Goal: Task Accomplishment & Management: Manage account settings

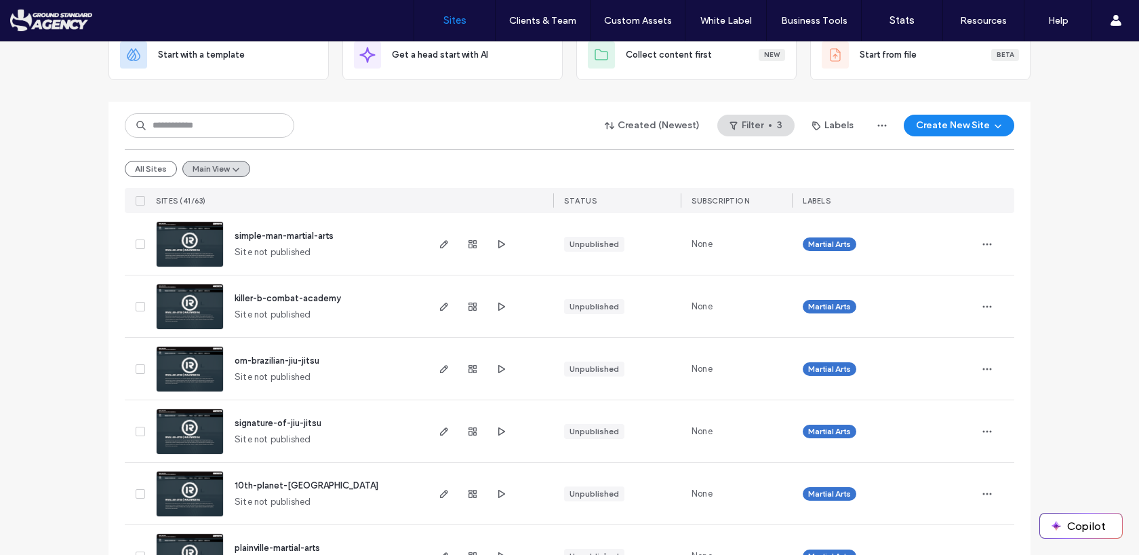
scroll to position [101, 0]
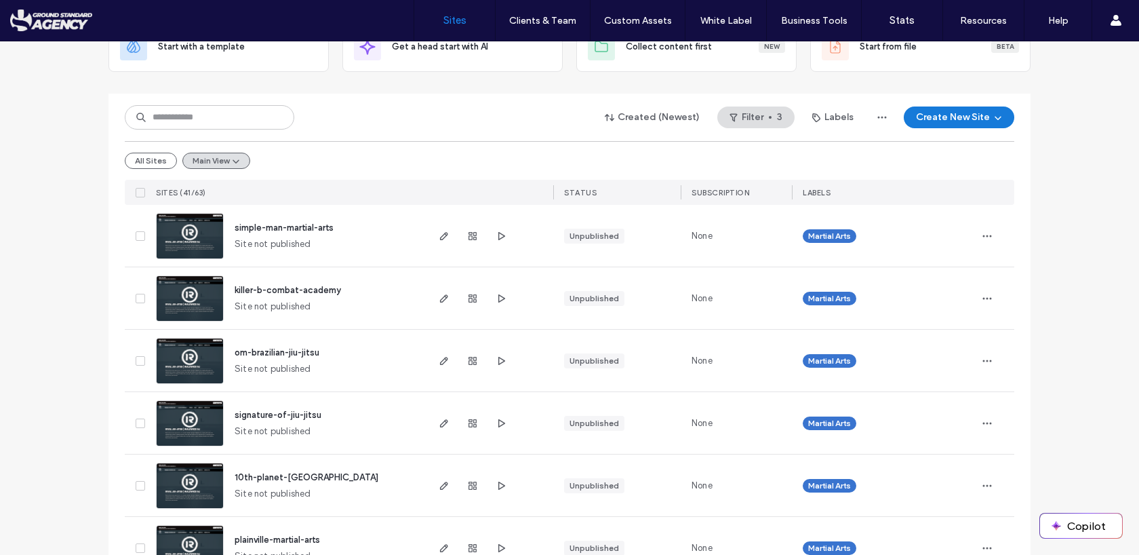
click at [949, 111] on button "Create New Site" at bounding box center [959, 117] width 111 height 22
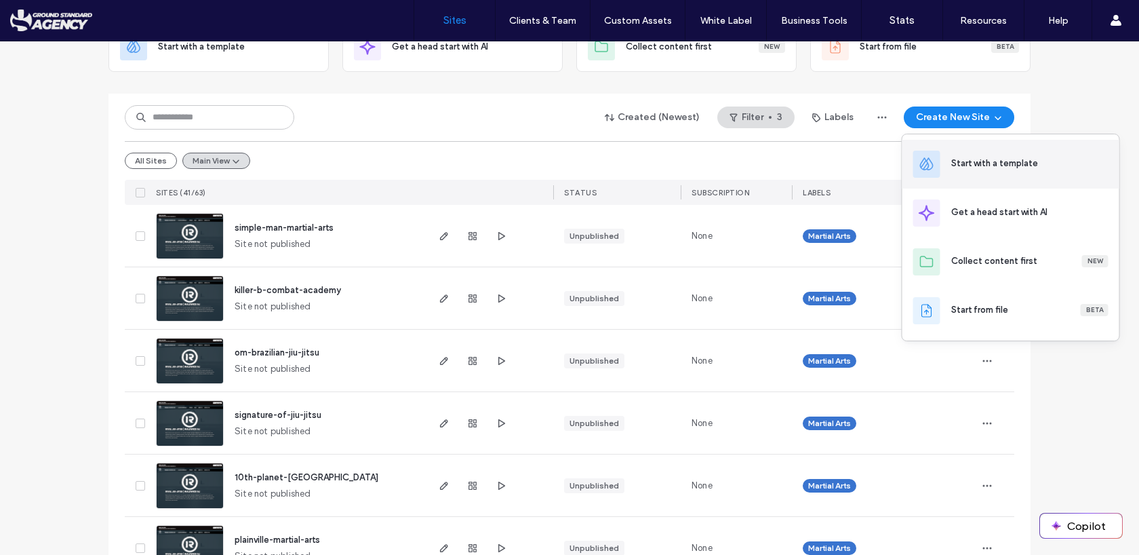
click at [962, 162] on div "Start with a template" at bounding box center [994, 164] width 87 height 14
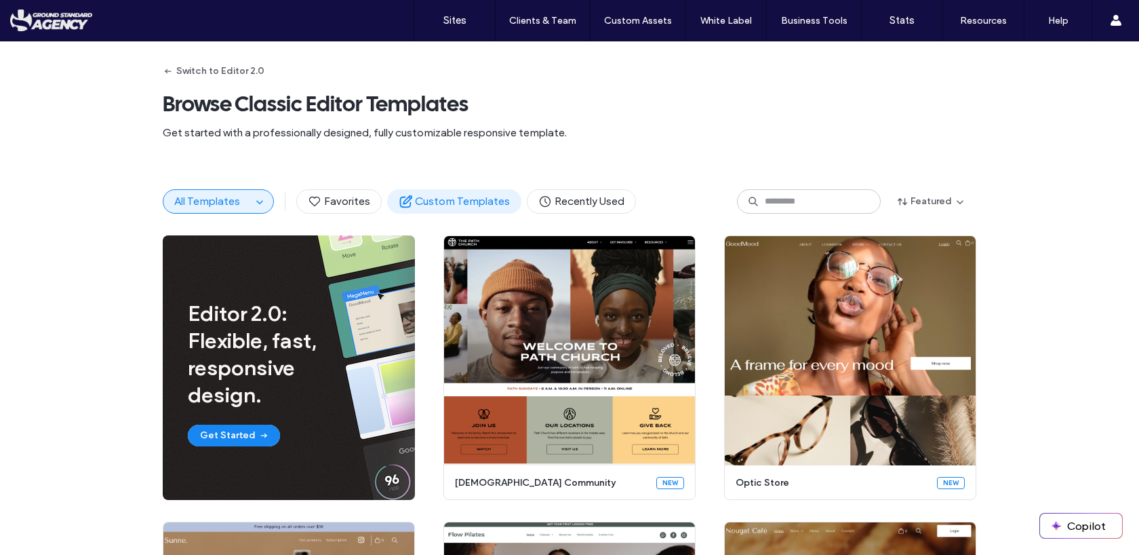
click at [433, 210] on button "Custom Templates" at bounding box center [454, 201] width 134 height 24
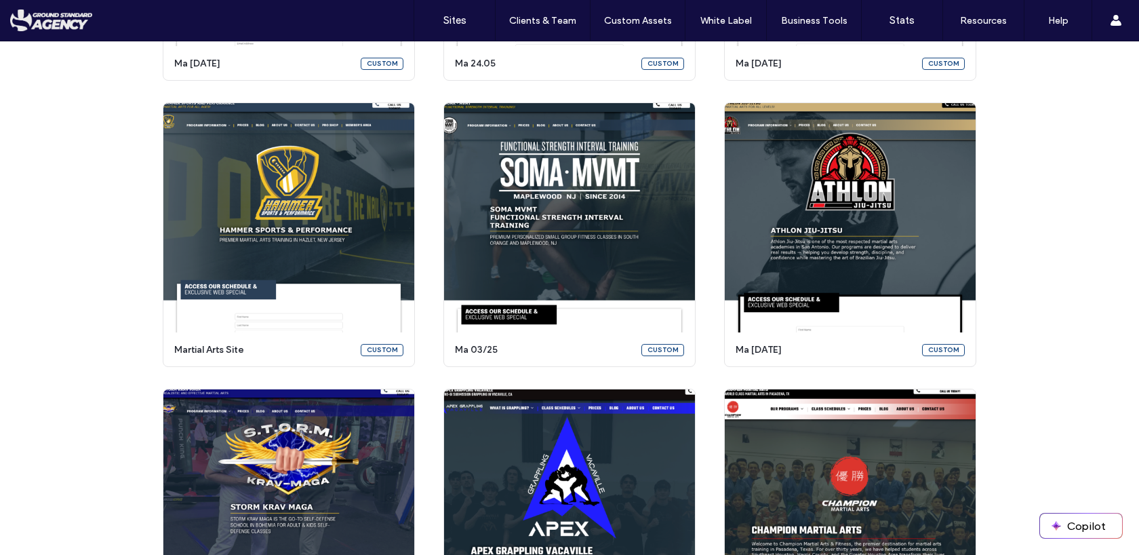
scroll to position [1683, 0]
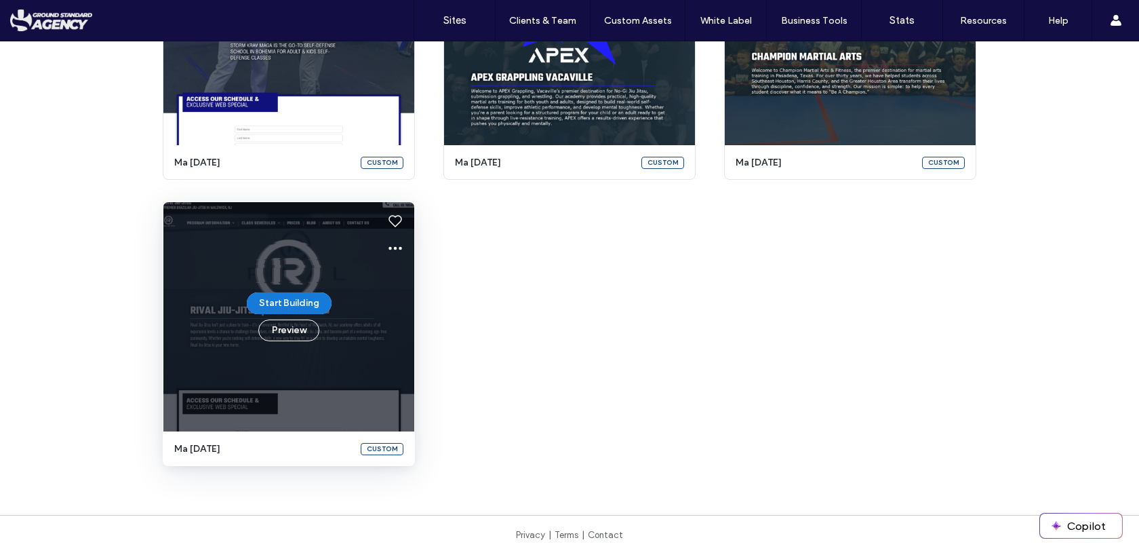
click at [287, 304] on button "Start Building" at bounding box center [289, 303] width 85 height 22
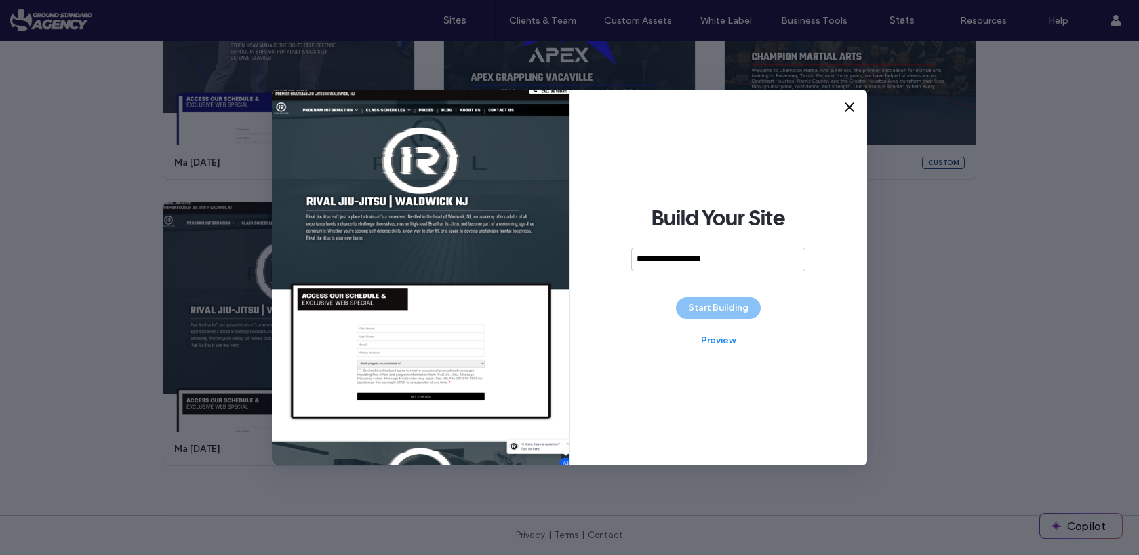
click at [791, 305] on div "**********" at bounding box center [719, 278] width 298 height 376
click at [688, 259] on input "**********" at bounding box center [714, 260] width 174 height 24
type input "**********"
click at [633, 319] on div "**********" at bounding box center [719, 278] width 298 height 376
click at [707, 313] on button "Start Building" at bounding box center [718, 308] width 85 height 22
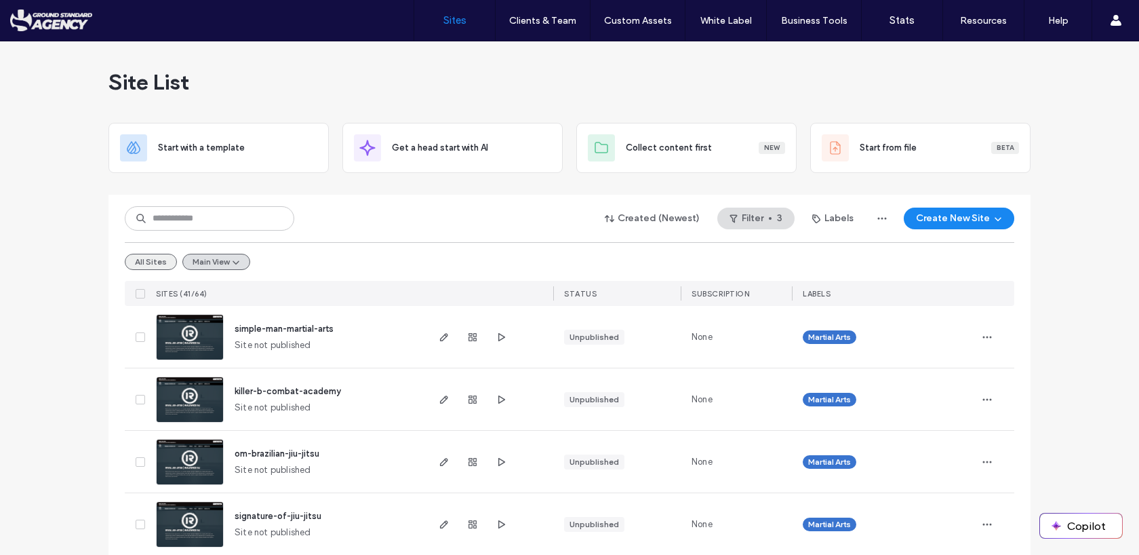
click at [149, 261] on button "All Sites" at bounding box center [151, 262] width 52 height 16
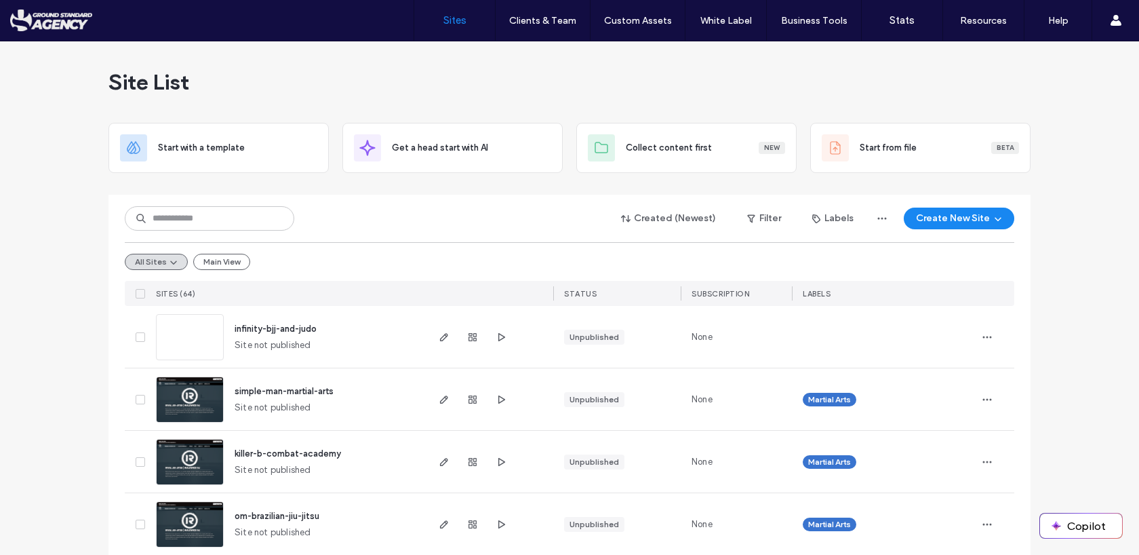
click at [138, 336] on icon at bounding box center [140, 337] width 5 height 4
click at [138, 335] on icon at bounding box center [140, 337] width 5 height 4
click at [163, 220] on button "Assign Labels" at bounding box center [174, 219] width 98 height 22
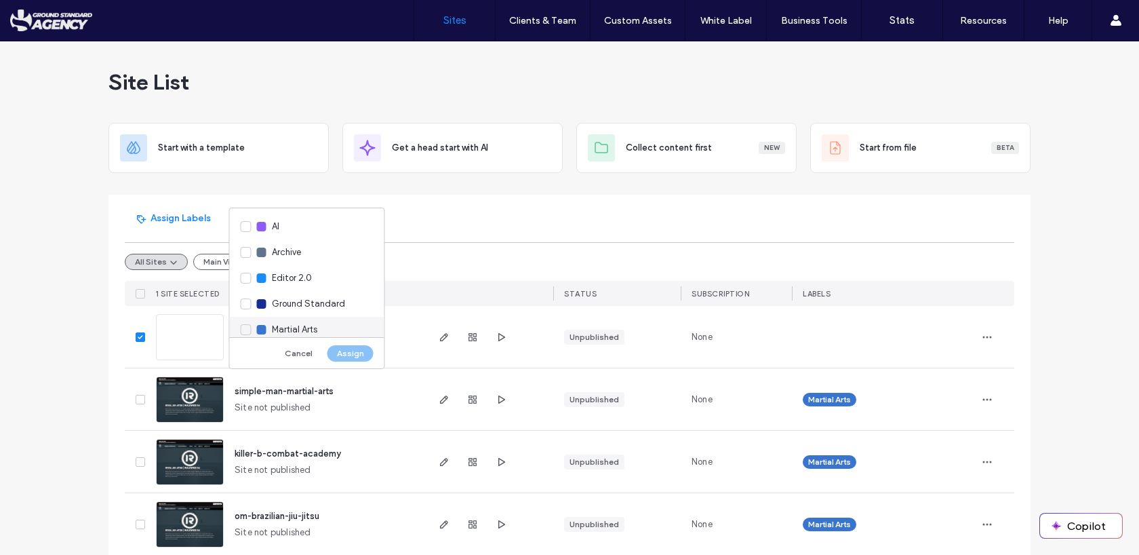
click at [239, 326] on div "Martial Arts" at bounding box center [307, 330] width 155 height 26
click at [351, 355] on button "Assign" at bounding box center [351, 353] width 46 height 16
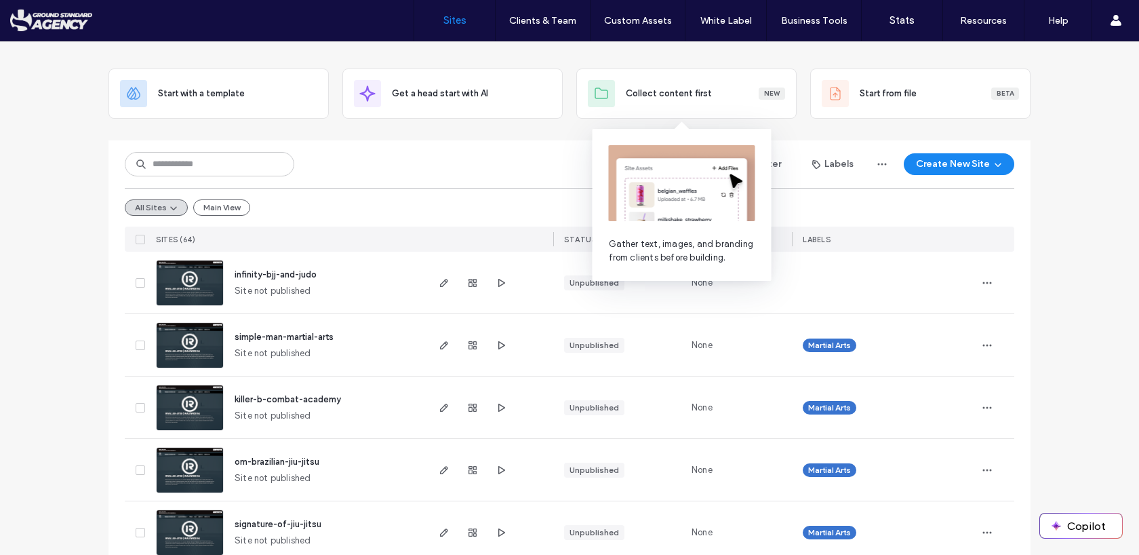
scroll to position [64, 0]
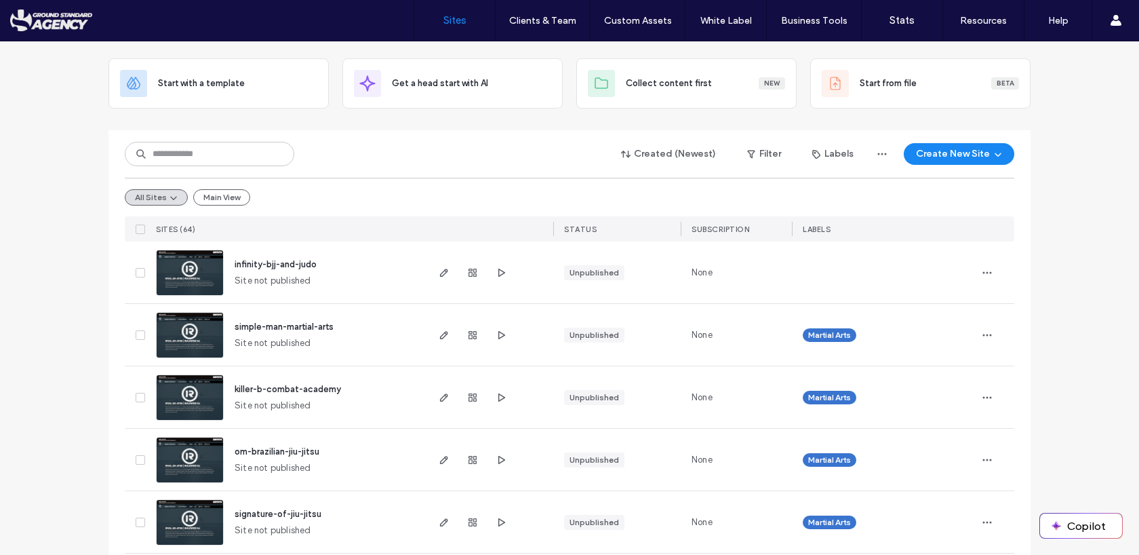
click at [136, 273] on span at bounding box center [140, 272] width 9 height 9
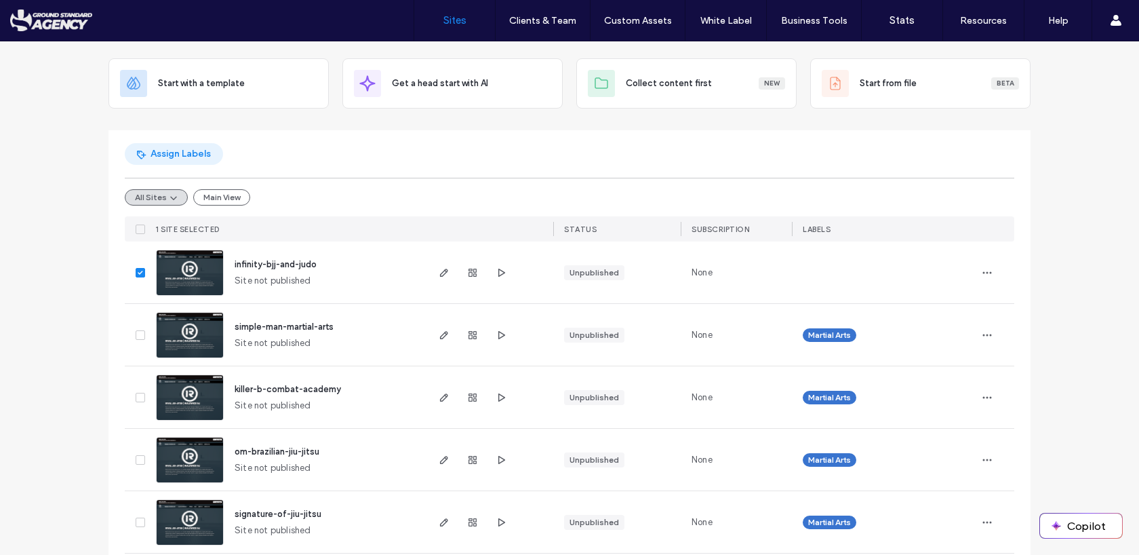
click at [173, 151] on button "Assign Labels" at bounding box center [174, 154] width 98 height 22
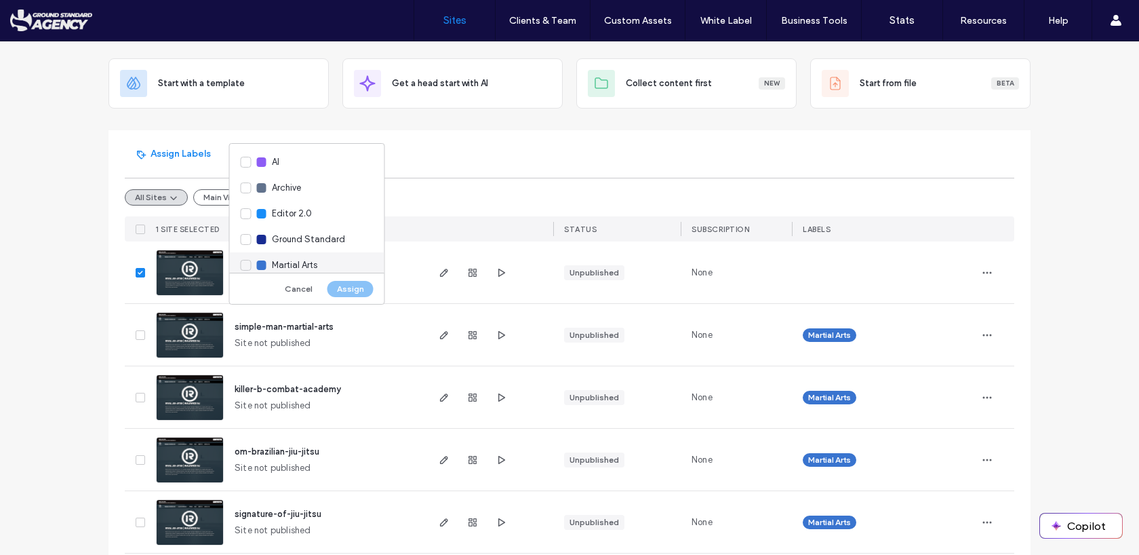
click at [241, 267] on div "Martial Arts" at bounding box center [307, 265] width 155 height 26
click at [346, 288] on button "Assign" at bounding box center [351, 289] width 46 height 16
